Goal: Task Accomplishment & Management: Complete application form

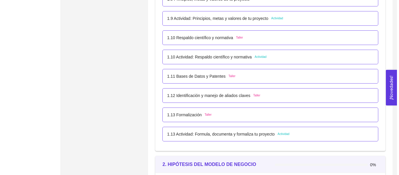
scroll to position [409, 0]
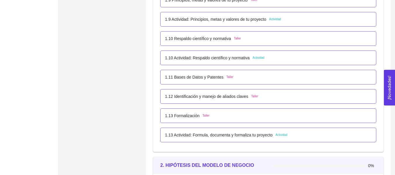
click at [245, 41] on div "1.10 Respaldo científico y normativa Taller" at bounding box center [268, 38] width 206 height 6
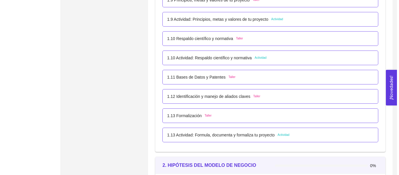
scroll to position [0, 0]
click at [0, 0] on div "2. HIPÓTESIS DEL MODELO DE NEGOCIO El emprendedor puede establecer su hipótesis…" at bounding box center [0, 0] width 0 height 0
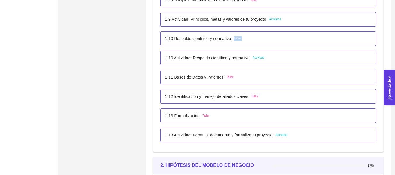
click at [245, 41] on div "1.10 Respaldo científico y normativa Taller" at bounding box center [268, 38] width 206 height 6
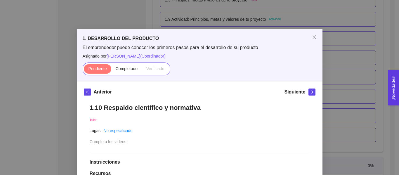
click at [373, 37] on div "1. DESARROLLO DEL PRODUCTO El emprendedor puede conocer los primeros pasos para…" at bounding box center [199, 87] width 399 height 175
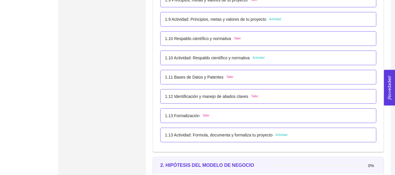
click at [249, 37] on div "1.10 Respaldo científico y normativa Taller" at bounding box center [268, 38] width 206 height 6
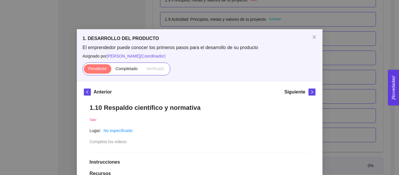
click at [273, 23] on div "1. DESARROLLO DEL PRODUCTO El emprendedor puede conocer los primeros pasos para…" at bounding box center [199, 87] width 399 height 175
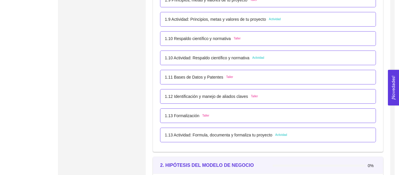
click at [250, 19] on p "1.9 Actividad: Principios, metas y valores de tu proyecto" at bounding box center [215, 19] width 101 height 6
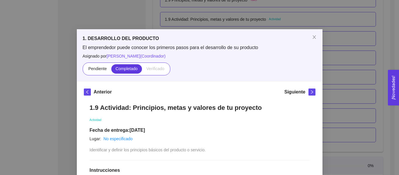
click at [250, 19] on div "1. DESARROLLO DEL PRODUCTO El emprendedor puede conocer los primeros pasos para…" at bounding box center [199, 87] width 399 height 175
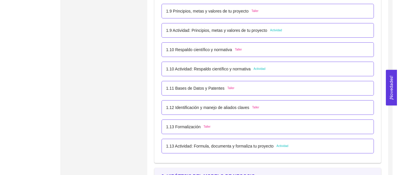
scroll to position [380, 0]
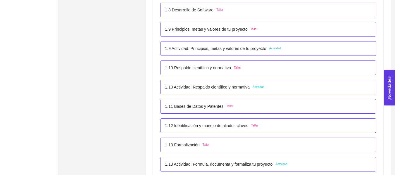
click at [227, 28] on p "1.9 Principios, metas y valores de tu proyecto" at bounding box center [206, 29] width 82 height 6
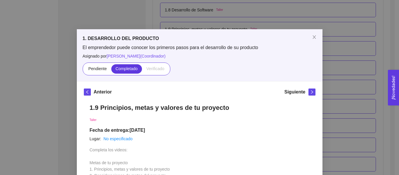
click at [188, 27] on div "1. DESARROLLO DEL PRODUCTO El emprendedor puede conocer los primeros pasos para…" at bounding box center [199, 87] width 399 height 175
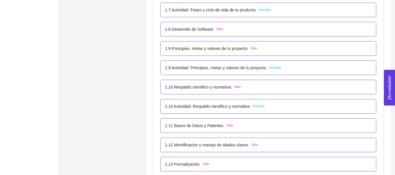
scroll to position [350, 0]
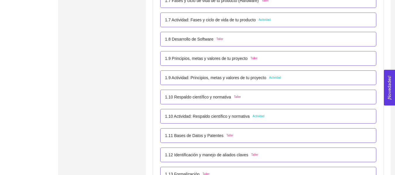
click at [216, 41] on span "Taller" at bounding box center [219, 39] width 7 height 5
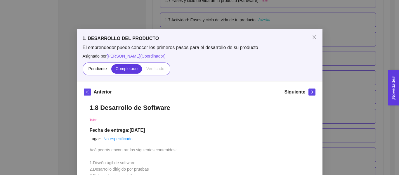
click at [254, 22] on div "1. DESARROLLO DEL PRODUCTO El emprendedor puede conocer los primeros pasos para…" at bounding box center [199, 87] width 399 height 175
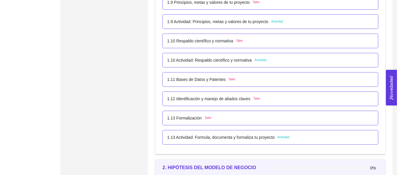
scroll to position [409, 0]
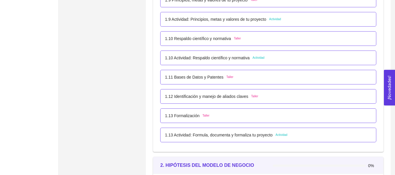
click at [239, 38] on span "Taller" at bounding box center [237, 38] width 7 height 5
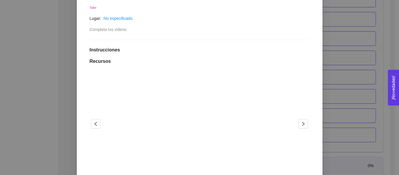
scroll to position [146, 0]
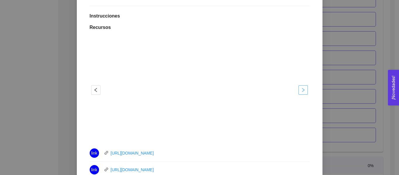
click at [303, 90] on icon "right" at bounding box center [303, 90] width 5 height 5
click at [348, 61] on div "1. DESARROLLO DEL PRODUCTO El emprendedor puede conocer los primeros pasos para…" at bounding box center [199, 87] width 399 height 175
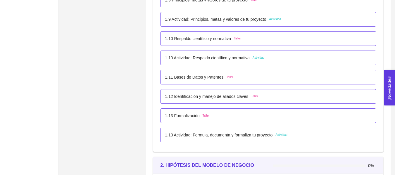
click at [252, 63] on div "1.10 Actividad: Respaldo científico y normativa Actividad" at bounding box center [268, 58] width 216 height 15
click at [252, 58] on span "Actividad" at bounding box center [258, 57] width 12 height 5
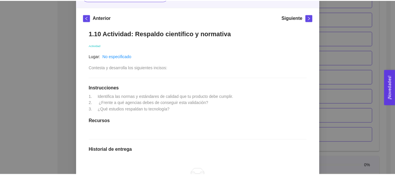
scroll to position [88, 0]
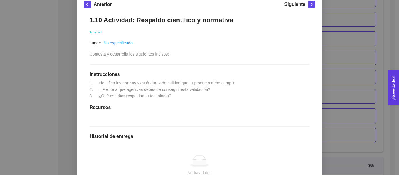
click at [341, 66] on div "1. DESARROLLO DEL PRODUCTO El emprendedor puede conocer los primeros pasos para…" at bounding box center [199, 87] width 399 height 175
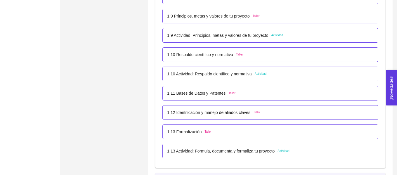
scroll to position [380, 0]
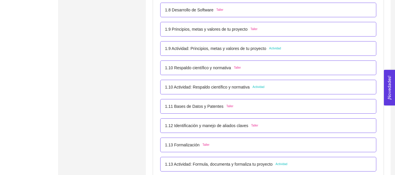
click at [255, 88] on span "Actividad" at bounding box center [258, 87] width 12 height 5
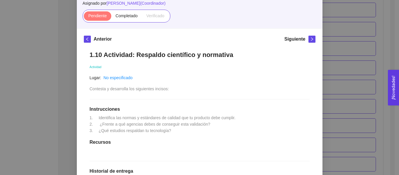
scroll to position [146, 0]
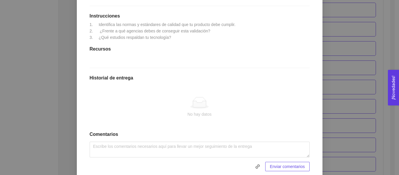
click at [334, 51] on div "1. DESARROLLO DEL PRODUCTO El emprendedor puede conocer los primeros pasos para…" at bounding box center [199, 87] width 399 height 175
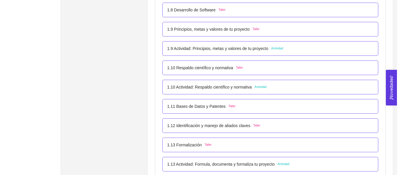
scroll to position [350, 0]
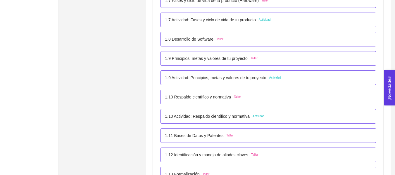
click at [256, 115] on span "Actividad" at bounding box center [258, 116] width 12 height 5
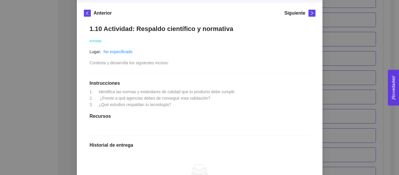
scroll to position [81, 0]
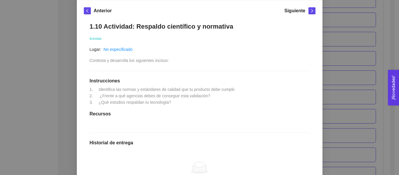
click at [337, 70] on div "1. DESARROLLO DEL PRODUCTO El emprendedor puede conocer los primeros pasos para…" at bounding box center [199, 87] width 399 height 175
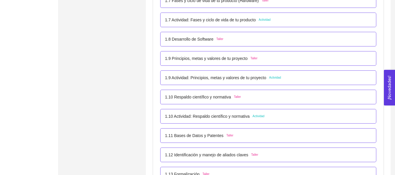
click at [227, 97] on p "1.10 Respaldo científico y normativa" at bounding box center [198, 97] width 66 height 6
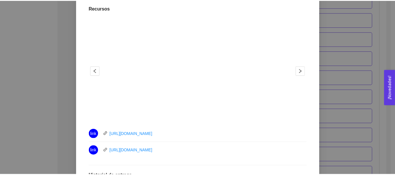
scroll to position [175, 0]
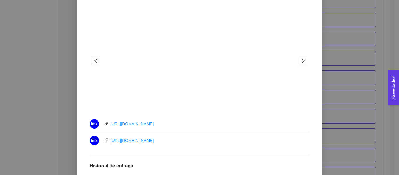
click at [325, 64] on div "1. DESARROLLO DEL PRODUCTO El emprendedor puede conocer los primeros pasos para…" at bounding box center [199, 87] width 399 height 175
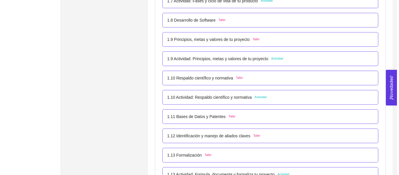
scroll to position [380, 0]
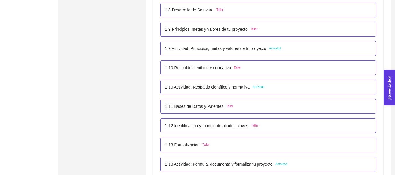
click at [250, 87] on div "1.10 Actividad: Respaldo científico y normativa Actividad" at bounding box center [214, 87] width 99 height 6
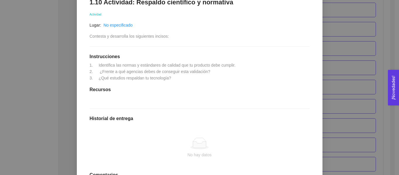
scroll to position [105, 0]
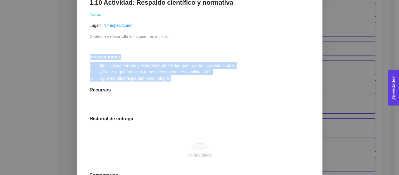
drag, startPoint x: 171, startPoint y: 76, endPoint x: 80, endPoint y: 52, distance: 94.8
click at [80, 52] on div "Anterior Siguiente 1.10 Actividad: Respaldo científico y normativa Actividad Lu…" at bounding box center [200, 100] width 246 height 249
copy div "Instrucciones 1. Identifica las normas y estándares de calidad que tu producto …"
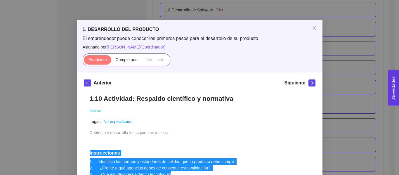
scroll to position [0, 0]
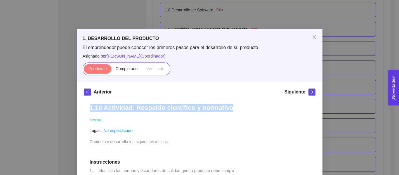
drag, startPoint x: 230, startPoint y: 107, endPoint x: 86, endPoint y: 106, distance: 143.7
copy h1 "1.10 Actividad: Respaldo científico y normativa"
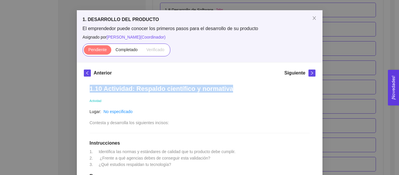
scroll to position [88, 0]
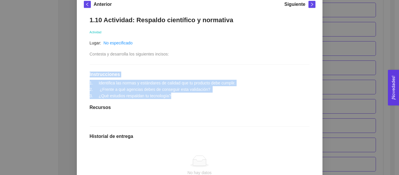
drag, startPoint x: 86, startPoint y: 75, endPoint x: 187, endPoint y: 99, distance: 104.4
click at [187, 99] on div "1.10 Actividad: Respaldo científico y normativa Actividad Lugar: No especificad…" at bounding box center [200, 122] width 232 height 225
copy div "Instrucciones 1. Identifica las normas y estándares de calidad que tu producto …"
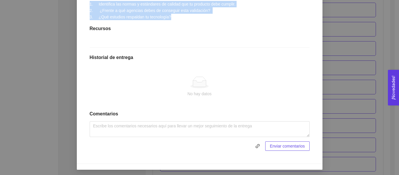
scroll to position [168, 0]
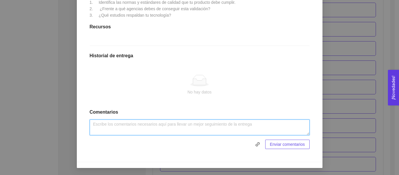
click at [183, 129] on textarea at bounding box center [200, 127] width 220 height 16
type textarea "Buenas tardes, anexo documento con respuestas."
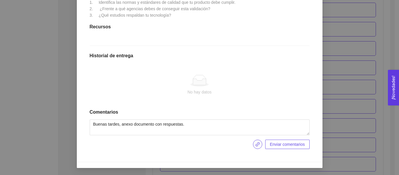
click at [253, 145] on span "link" at bounding box center [257, 144] width 9 height 5
click at [286, 145] on span "Enviar entregables" at bounding box center [288, 144] width 34 height 6
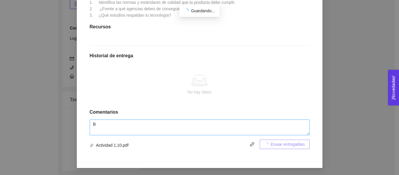
scroll to position [380, 0]
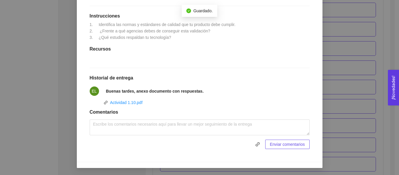
click at [347, 96] on div "1. DESARROLLO DEL PRODUCTO El emprendedor puede conocer los primeros pasos para…" at bounding box center [199, 87] width 399 height 175
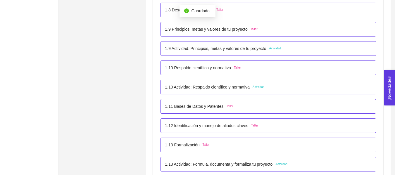
click at [225, 92] on div "1.10 Actividad: Respaldo científico y normativa Actividad" at bounding box center [268, 87] width 216 height 15
click at [182, 66] on p "1.10 Respaldo científico y normativa" at bounding box center [198, 68] width 66 height 6
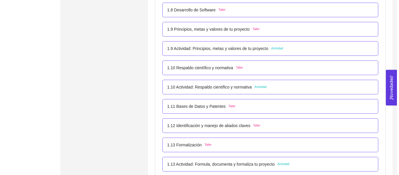
scroll to position [0, 0]
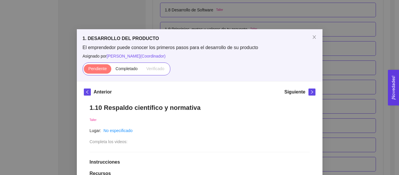
click at [372, 60] on div "1. DESARROLLO DEL PRODUCTO El emprendedor puede conocer los primeros pasos para…" at bounding box center [199, 87] width 399 height 175
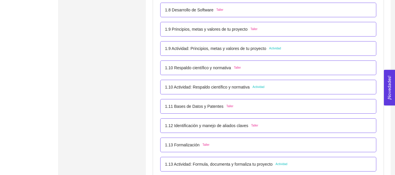
click at [236, 71] on div "1.10 Respaldo científico y normativa Taller" at bounding box center [203, 68] width 76 height 6
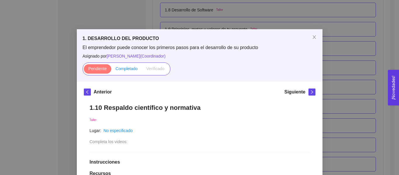
click at [137, 72] on label "Completado" at bounding box center [126, 68] width 31 height 9
click at [111, 70] on input "Completado" at bounding box center [111, 70] width 0 height 0
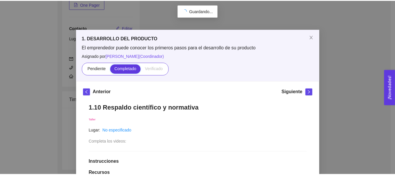
scroll to position [110, 0]
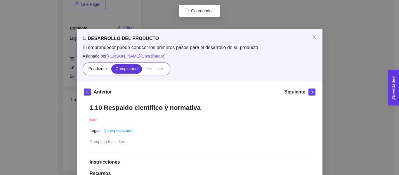
click at [342, 63] on div "1. DESARROLLO DEL PRODUCTO El emprendedor puede conocer los primeros pasos para…" at bounding box center [199, 87] width 399 height 175
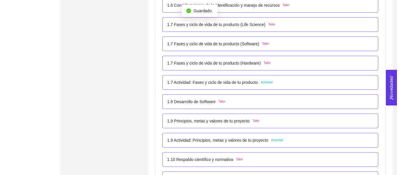
scroll to position [373, 0]
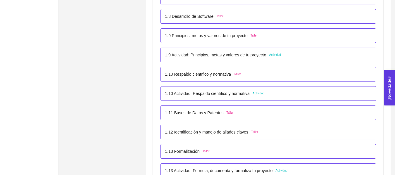
click at [204, 76] on p "1.10 Respaldo científico y normativa" at bounding box center [198, 74] width 66 height 6
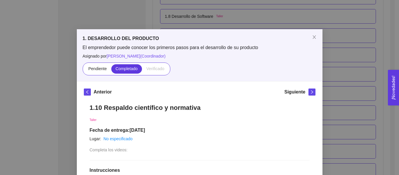
click at [354, 60] on div "1. DESARROLLO DEL PRODUCTO El emprendedor puede conocer los primeros pasos para…" at bounding box center [199, 87] width 399 height 175
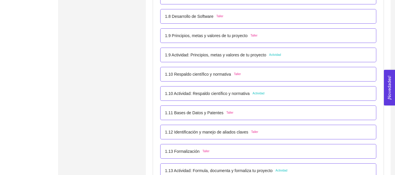
click at [228, 94] on p "1.10 Actividad: Respaldo científico y normativa" at bounding box center [207, 93] width 85 height 6
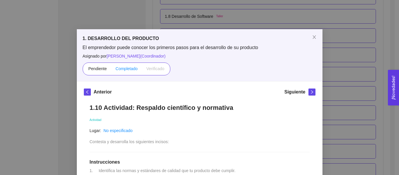
click at [123, 71] on span "Completado" at bounding box center [127, 68] width 22 height 5
click at [111, 70] on input "Completado" at bounding box center [111, 70] width 0 height 0
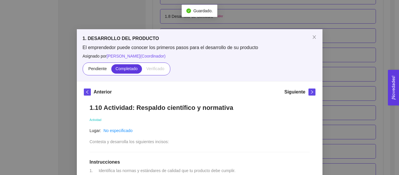
click at [355, 46] on div "1. DESARROLLO DEL PRODUCTO El emprendedor puede conocer los primeros pasos para…" at bounding box center [199, 87] width 399 height 175
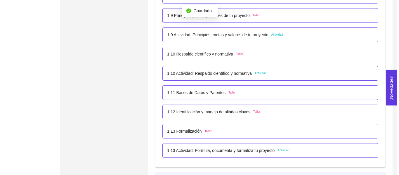
scroll to position [432, 0]
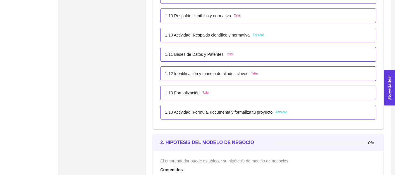
click at [273, 113] on div "1.13 Actividad: Formula, documenta y formaliza tu proyecto Actividad" at bounding box center [226, 112] width 122 height 6
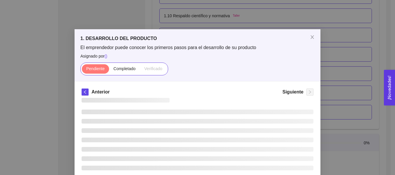
click at [273, 113] on li at bounding box center [197, 112] width 232 height 5
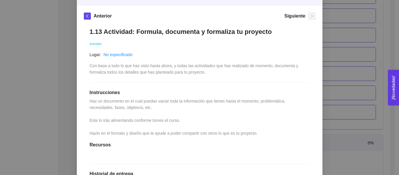
scroll to position [58, 0]
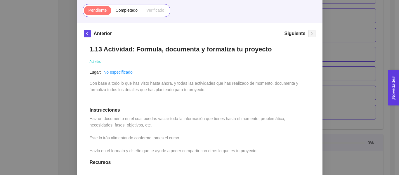
click at [342, 105] on div "1. DESARROLLO DEL PRODUCTO El emprendedor puede conocer los primeros pasos para…" at bounding box center [199, 87] width 399 height 175
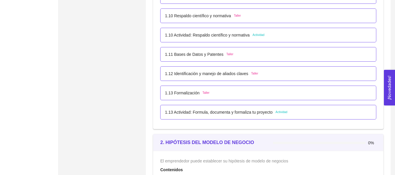
click at [223, 93] on div "1.13 Formalización Taller" at bounding box center [268, 93] width 206 height 6
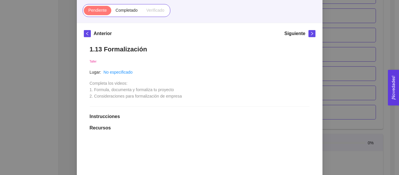
click at [342, 54] on div "1. DESARROLLO DEL PRODUCTO El emprendedor puede conocer los primeros pasos para…" at bounding box center [199, 87] width 399 height 175
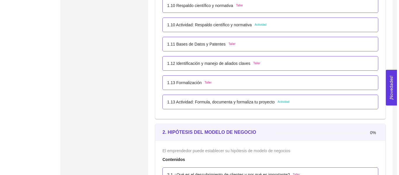
scroll to position [432, 0]
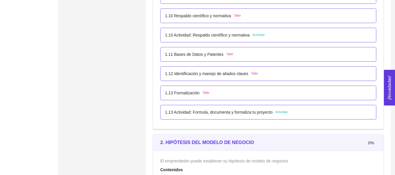
click at [274, 55] on div "1.11 Bases de Datos y Patentes Taller" at bounding box center [268, 54] width 206 height 6
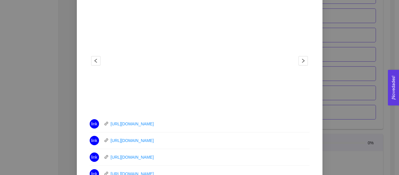
scroll to position [146, 0]
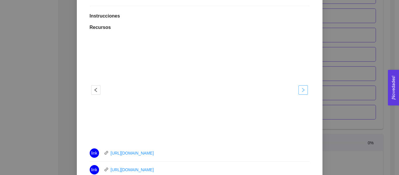
click at [302, 90] on icon "right" at bounding box center [303, 90] width 5 height 5
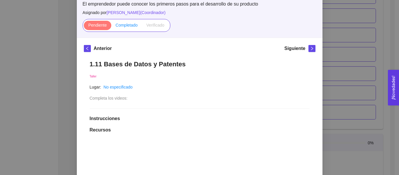
scroll to position [29, 0]
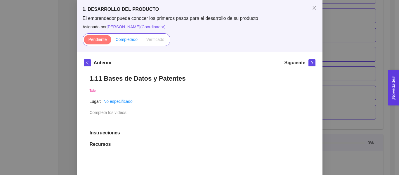
click at [122, 39] on span "Completado" at bounding box center [127, 39] width 22 height 5
click at [111, 41] on input "Completado" at bounding box center [111, 41] width 0 height 0
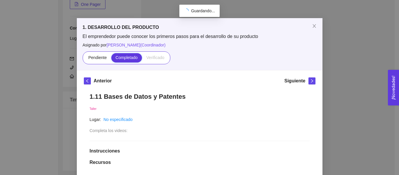
scroll to position [0, 0]
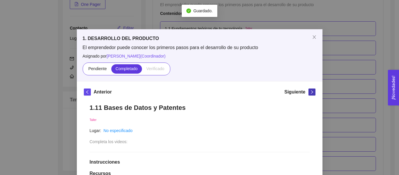
click at [310, 91] on icon "right" at bounding box center [312, 92] width 4 height 4
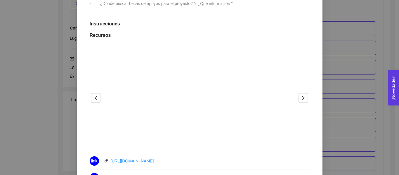
scroll to position [175, 0]
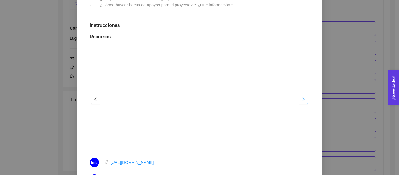
click at [301, 98] on icon "right" at bounding box center [303, 99] width 5 height 5
click at [97, 98] on span "left" at bounding box center [95, 99] width 9 height 5
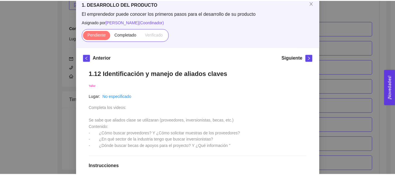
scroll to position [29, 0]
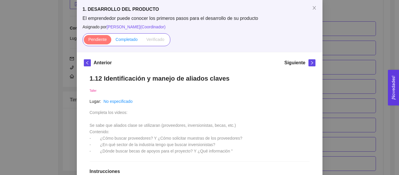
click at [131, 40] on span "Completado" at bounding box center [127, 39] width 22 height 5
click at [111, 41] on input "Completado" at bounding box center [111, 41] width 0 height 0
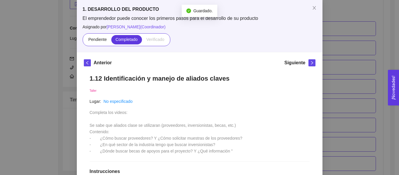
click at [335, 52] on div "1. DESARROLLO DEL PRODUCTO El emprendedor puede conocer los primeros pasos para…" at bounding box center [199, 87] width 399 height 175
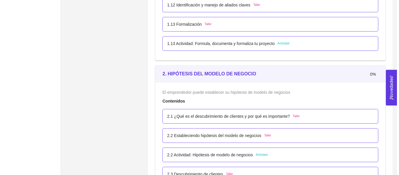
scroll to position [490, 0]
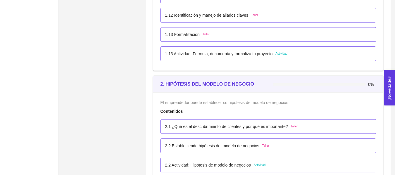
click at [203, 58] on div "1.13 Actividad: Formula, documenta y formaliza tu proyecto Actividad" at bounding box center [268, 53] width 216 height 15
click at [209, 55] on p "1.13 Actividad: Formula, documenta y formaliza tu proyecto" at bounding box center [218, 54] width 107 height 6
click at [0, 0] on div "1. DESARROLLO DEL PRODUCTO El emprendedor puede conocer los primeros pasos para…" at bounding box center [0, 0] width 0 height 0
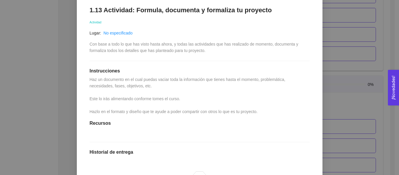
scroll to position [58, 0]
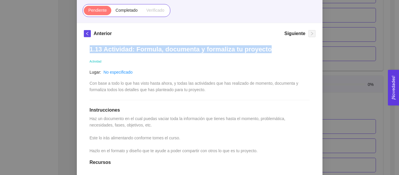
drag, startPoint x: 266, startPoint y: 49, endPoint x: 53, endPoint y: 41, distance: 213.6
click at [53, 41] on div "1. DESARROLLO DEL PRODUCTO El emprendedor puede conocer los primeros pasos para…" at bounding box center [199, 87] width 399 height 175
copy h1 "1.13 Actividad: Formula, documenta y formaliza tu proyecto"
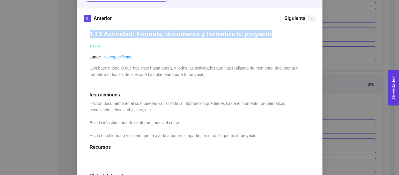
scroll to position [88, 0]
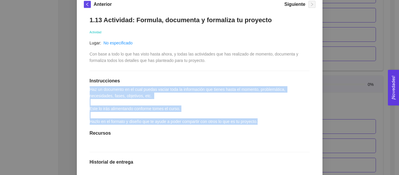
drag, startPoint x: 86, startPoint y: 88, endPoint x: 257, endPoint y: 121, distance: 173.4
click at [257, 121] on div "1.13 Actividad: Formula, documenta y formaliza tu proyecto Actividad Lugar: No …" at bounding box center [200, 135] width 232 height 251
copy span "Haz un documento en el cual puedas vaciar toda la información que tienes hasta …"
